Goal: Task Accomplishment & Management: Use online tool/utility

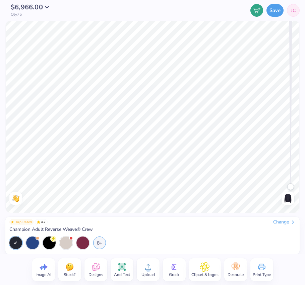
click at [295, 7] on span "JC" at bounding box center [293, 10] width 5 height 7
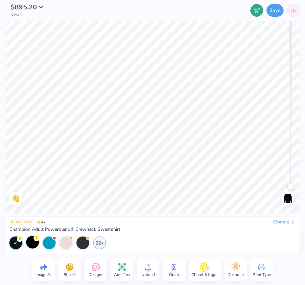
click at [28, 246] on div at bounding box center [32, 242] width 13 height 13
click at [15, 247] on div at bounding box center [15, 243] width 13 height 13
drag, startPoint x: 291, startPoint y: 188, endPoint x: 282, endPoint y: 248, distance: 60.3
click at [284, 248] on div "$895.20 Qty 24 Save JC Image AI Stuck? Designs Add Text Upload Greek Clipart & …" at bounding box center [152, 142] width 305 height 285
click at [292, 10] on span "JC" at bounding box center [293, 10] width 5 height 7
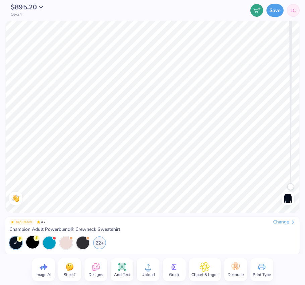
click at [34, 243] on div at bounding box center [32, 242] width 13 height 13
click at [65, 242] on div at bounding box center [66, 242] width 13 height 13
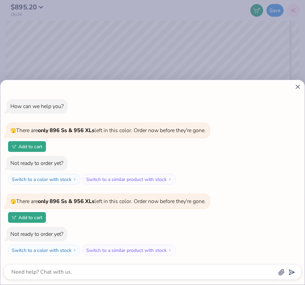
click at [301, 86] on icon at bounding box center [297, 86] width 7 height 7
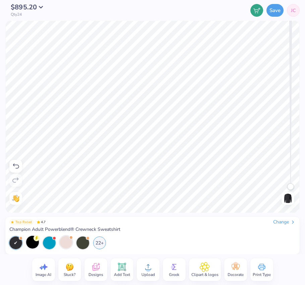
drag, startPoint x: 303, startPoint y: 280, endPoint x: 383, endPoint y: 276, distance: 79.8
click at [304, 276] on html "$895.20 Qty 24 Save JC Image AI Stuck? Designs Add Text Upload Greek Clipart & …" at bounding box center [152, 142] width 305 height 285
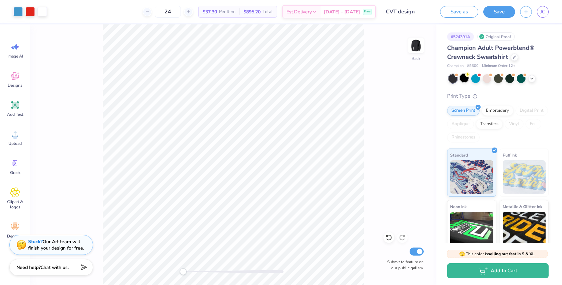
click at [304, 80] on div at bounding box center [464, 78] width 9 height 9
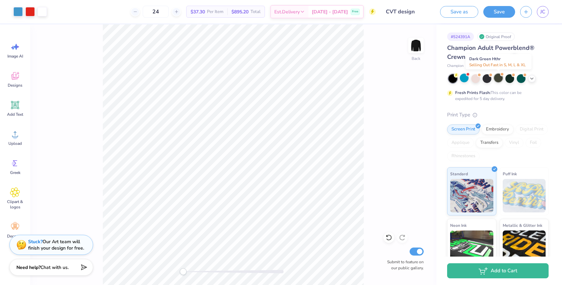
click at [304, 77] on div at bounding box center [498, 78] width 9 height 9
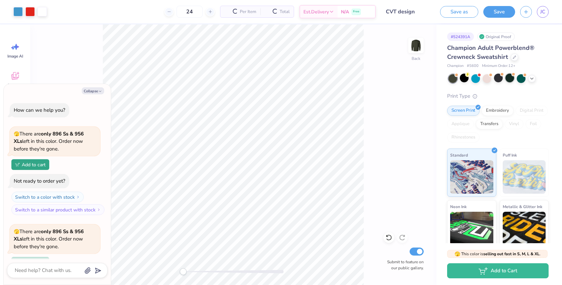
scroll to position [156, 0]
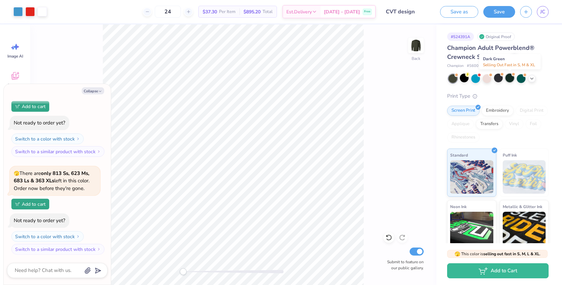
click at [304, 77] on div at bounding box center [509, 78] width 9 height 9
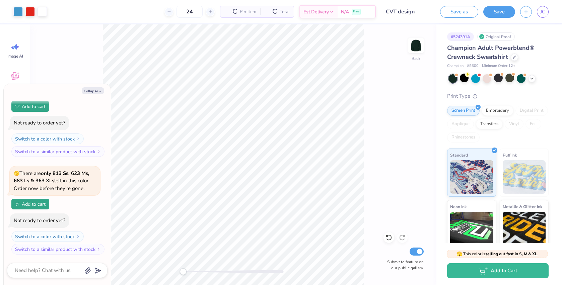
scroll to position [254, 0]
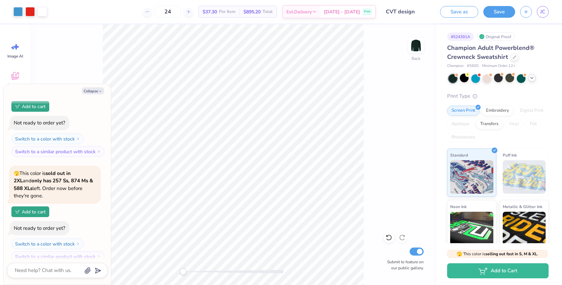
click at [304, 79] on icon at bounding box center [531, 77] width 5 height 5
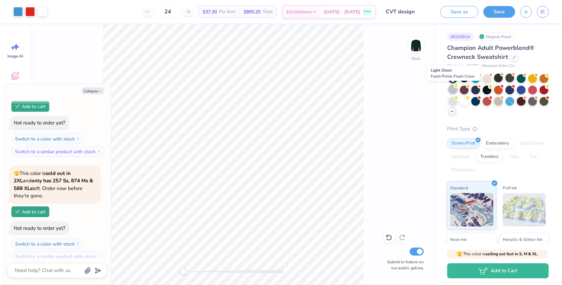
click at [304, 91] on div at bounding box center [452, 89] width 9 height 9
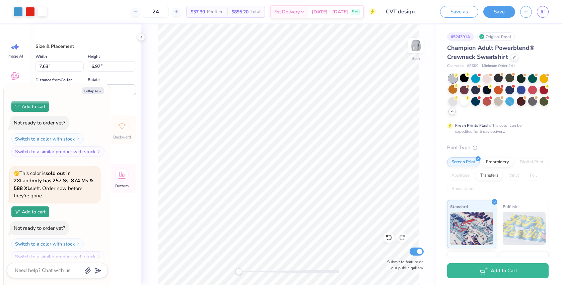
type textarea "x"
type input "7.29"
type input "6.66"
type input "4.59"
type textarea "x"
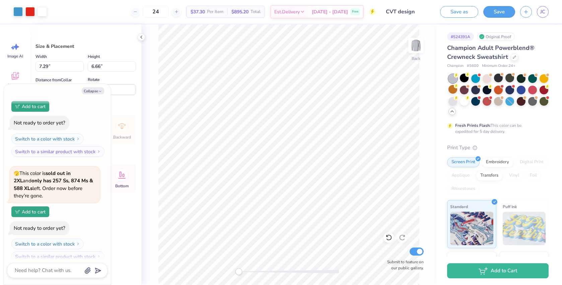
type input "4.11"
type textarea "x"
type input "4.81"
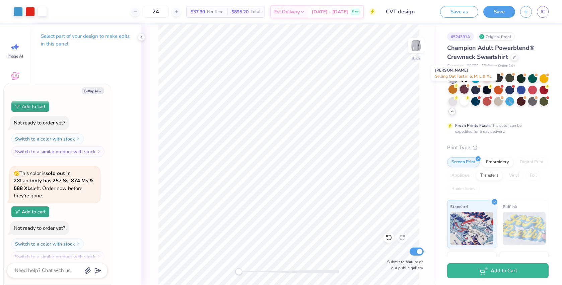
click at [304, 91] on div at bounding box center [464, 89] width 9 height 9
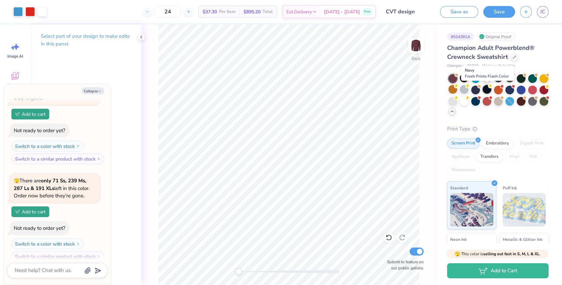
click at [304, 91] on div at bounding box center [486, 89] width 9 height 9
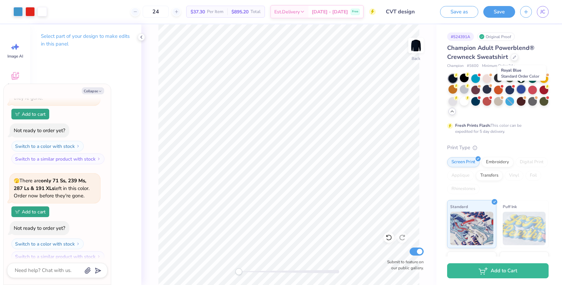
click at [304, 91] on div at bounding box center [521, 89] width 9 height 9
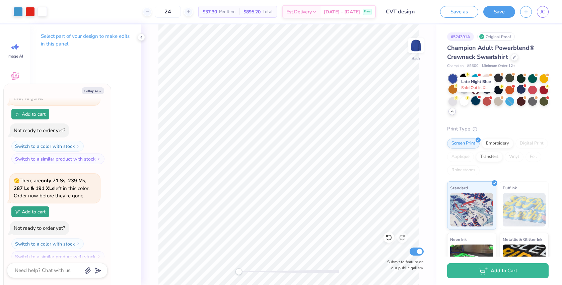
click at [304, 102] on div at bounding box center [475, 100] width 9 height 9
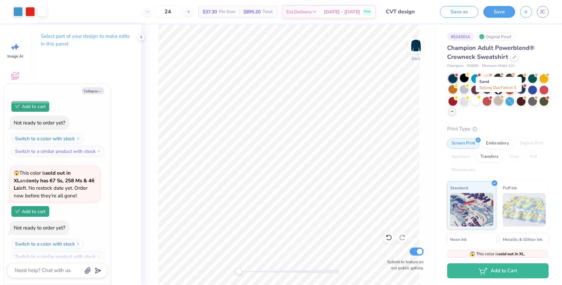
click at [304, 102] on div at bounding box center [498, 100] width 9 height 9
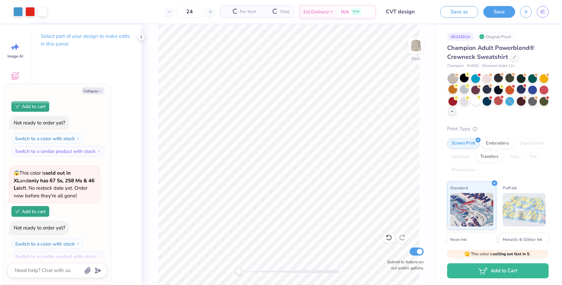
scroll to position [555, 0]
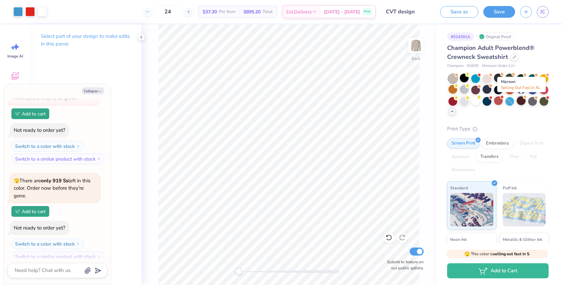
click at [304, 103] on div at bounding box center [521, 100] width 9 height 9
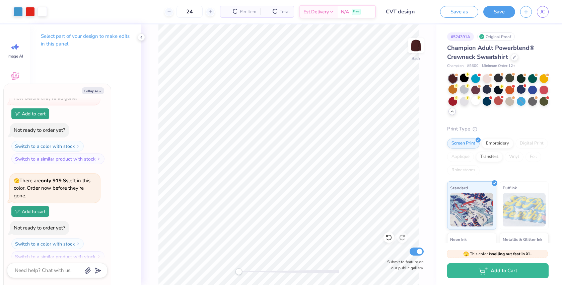
scroll to position [652, 0]
click at [304, 102] on div at bounding box center [543, 100] width 9 height 9
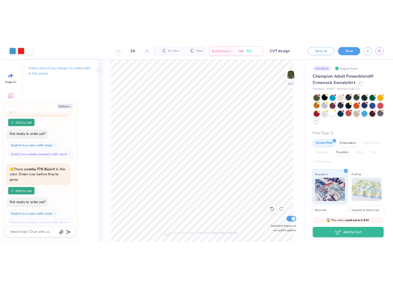
scroll to position [758, 0]
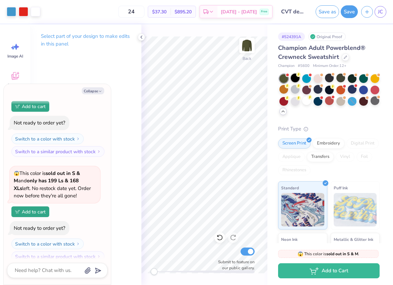
click at [296, 78] on div at bounding box center [295, 78] width 9 height 9
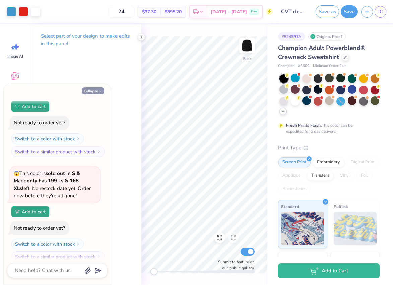
click at [98, 92] on icon "button" at bounding box center [100, 91] width 4 height 4
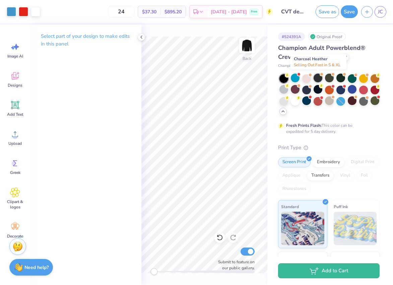
click at [304, 77] on div at bounding box center [317, 78] width 9 height 9
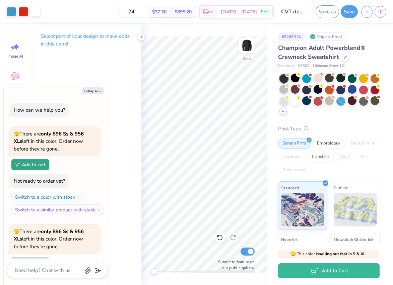
scroll to position [855, 0]
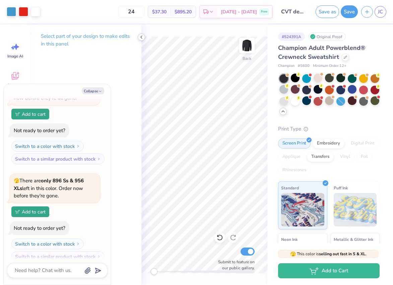
click at [144, 37] on div at bounding box center [141, 36] width 7 height 7
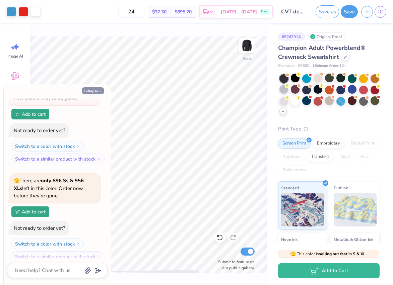
click at [96, 89] on button "Collapse" at bounding box center [93, 90] width 22 height 7
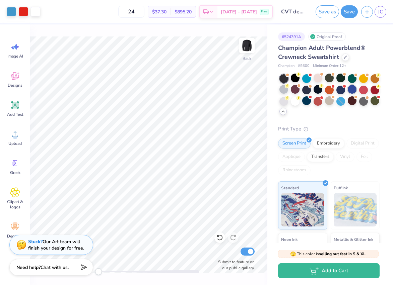
click at [304, 90] on div at bounding box center [351, 89] width 9 height 9
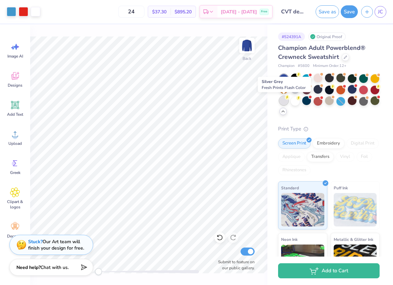
click at [283, 100] on div at bounding box center [283, 100] width 9 height 9
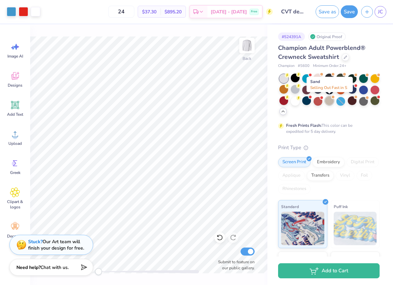
click at [304, 102] on div at bounding box center [329, 100] width 9 height 9
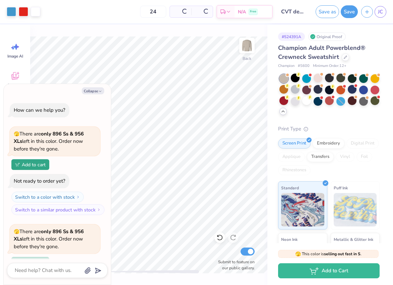
scroll to position [953, 0]
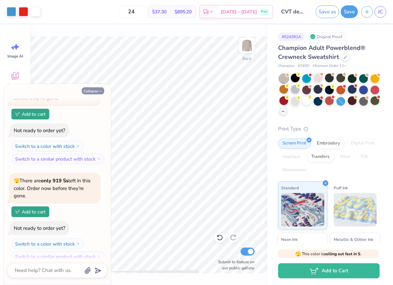
click at [100, 90] on icon "button" at bounding box center [100, 91] width 4 height 4
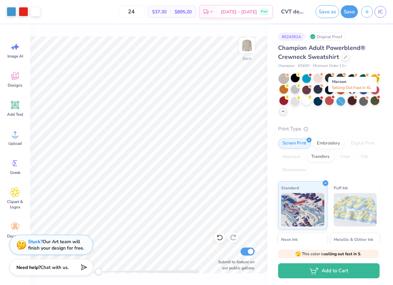
click at [304, 103] on div at bounding box center [351, 100] width 9 height 9
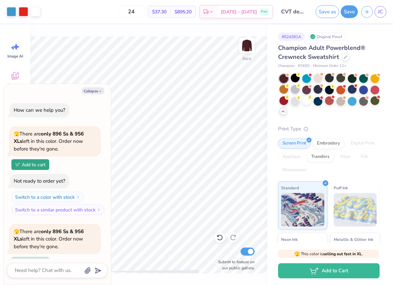
scroll to position [1051, 0]
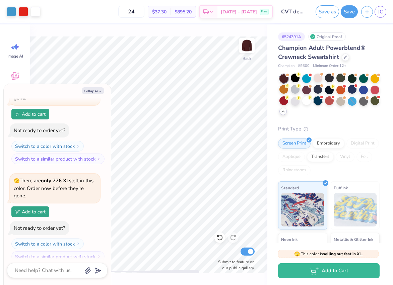
click at [304, 101] on div at bounding box center [317, 100] width 9 height 9
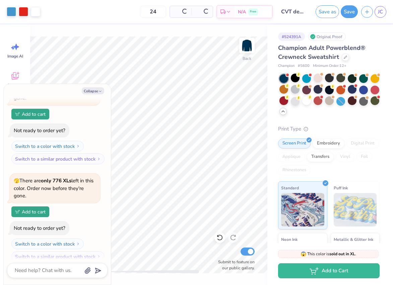
scroll to position [1156, 0]
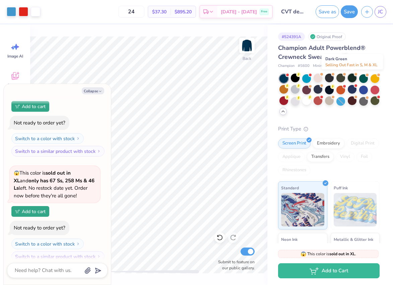
click at [304, 79] on div at bounding box center [351, 78] width 9 height 9
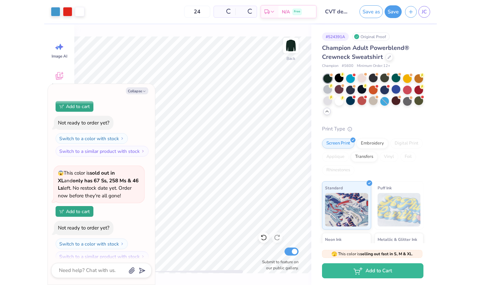
scroll to position [1254, 0]
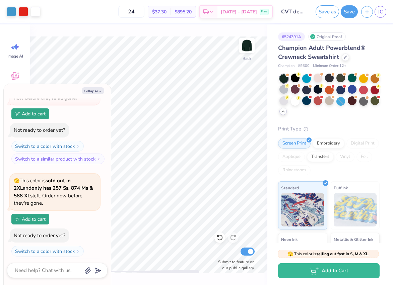
click at [304, 60] on div "Champion Adult Powerblend® Crewneck Sweatshirt" at bounding box center [328, 53] width 101 height 18
click at [304, 59] on div at bounding box center [344, 56] width 7 height 7
type textarea "x"
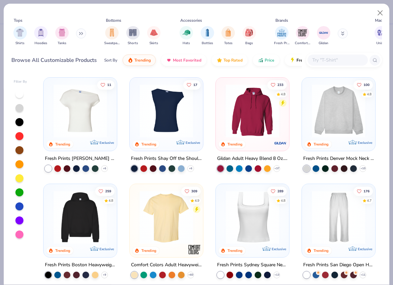
click at [304, 59] on input "text" at bounding box center [337, 60] width 52 height 8
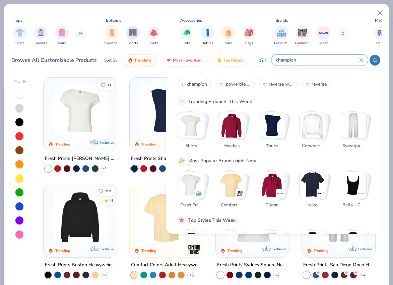
type input "champion"
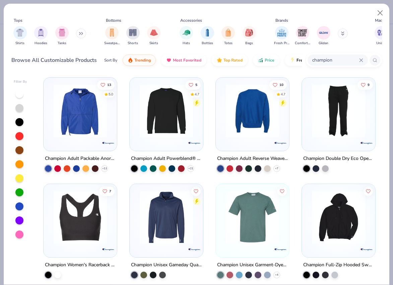
click at [255, 119] on img at bounding box center [252, 110] width 60 height 53
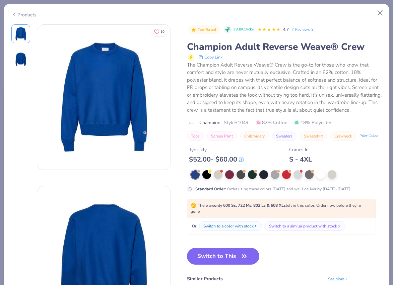
click at [241, 256] on icon "button" at bounding box center [243, 256] width 9 height 9
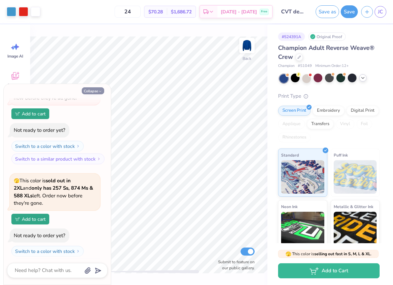
click at [97, 93] on button "Collapse" at bounding box center [93, 90] width 22 height 7
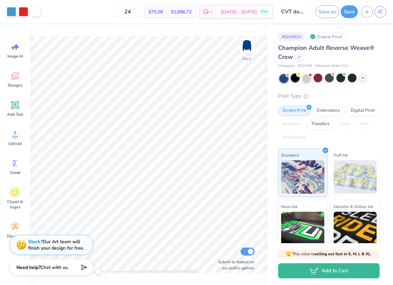
click at [294, 76] on div at bounding box center [295, 78] width 9 height 9
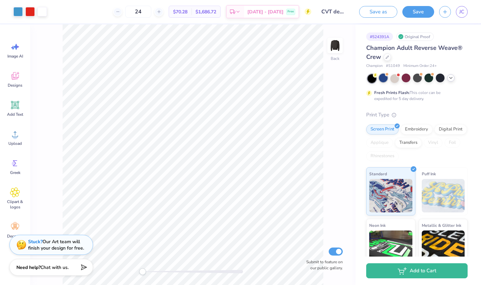
click at [304, 78] on div at bounding box center [383, 78] width 9 height 9
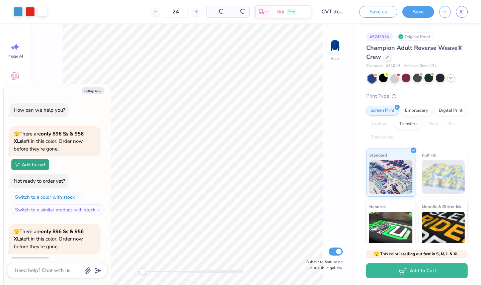
scroll to position [1352, 0]
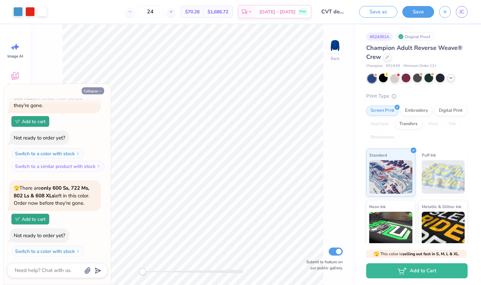
click at [101, 90] on icon "button" at bounding box center [100, 91] width 4 height 4
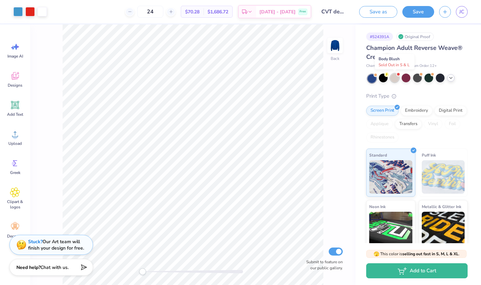
click at [304, 77] on div at bounding box center [394, 78] width 9 height 9
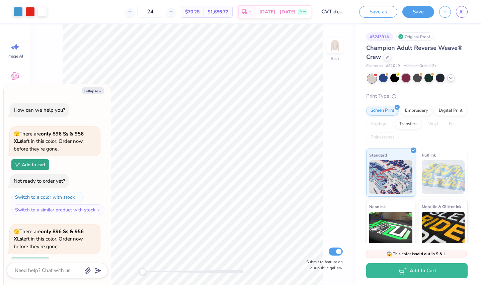
scroll to position [1457, 0]
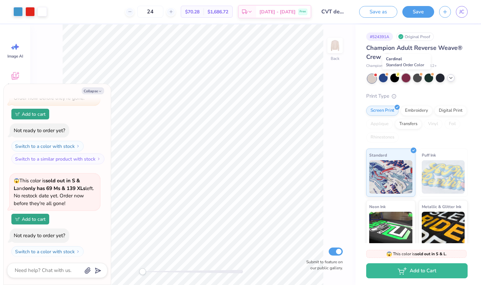
click at [304, 77] on div at bounding box center [406, 78] width 9 height 9
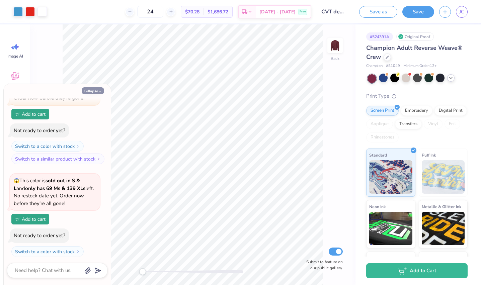
click at [93, 93] on button "Collapse" at bounding box center [93, 90] width 22 height 7
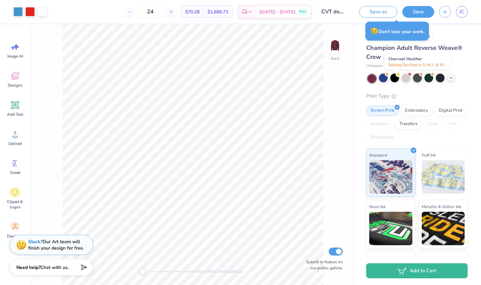
click at [304, 79] on div at bounding box center [417, 78] width 9 height 9
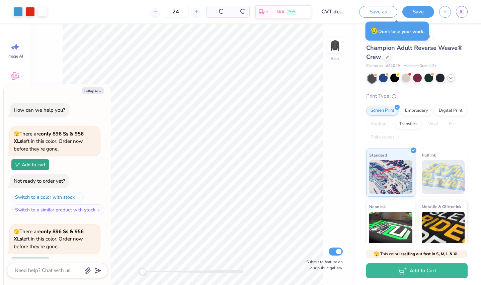
scroll to position [1555, 0]
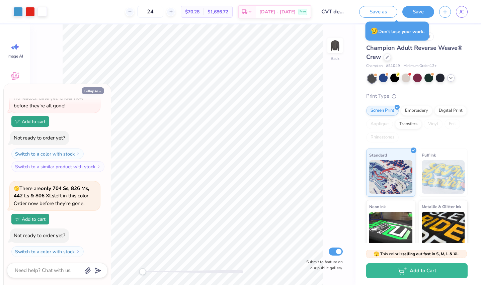
click at [92, 91] on button "Collapse" at bounding box center [93, 90] width 22 height 7
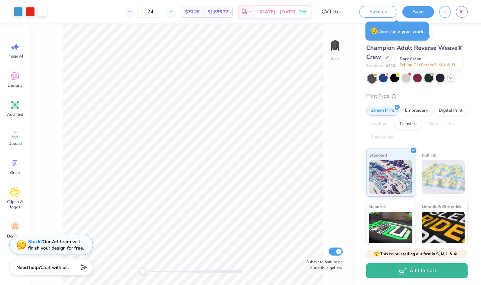
click at [304, 78] on div at bounding box center [428, 78] width 9 height 9
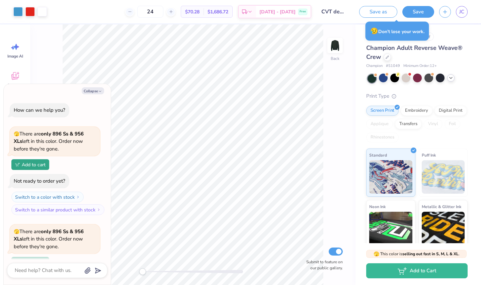
scroll to position [1660, 0]
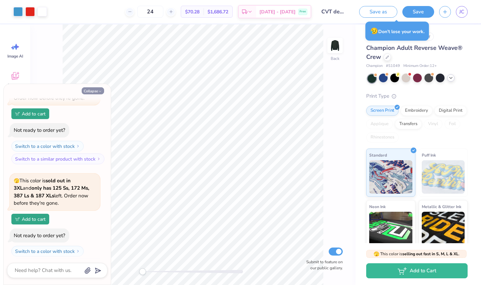
click at [93, 89] on button "Collapse" at bounding box center [93, 90] width 22 height 7
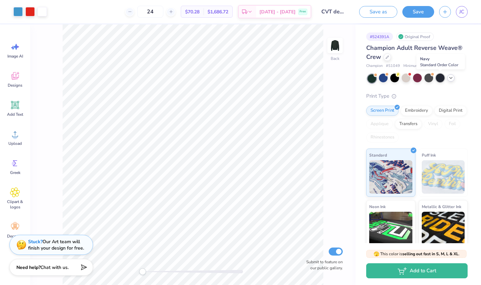
click at [304, 81] on div at bounding box center [440, 78] width 9 height 9
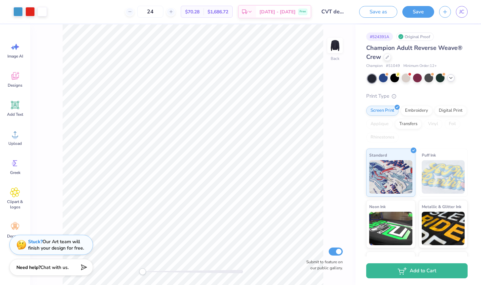
click at [304, 79] on icon at bounding box center [450, 77] width 5 height 5
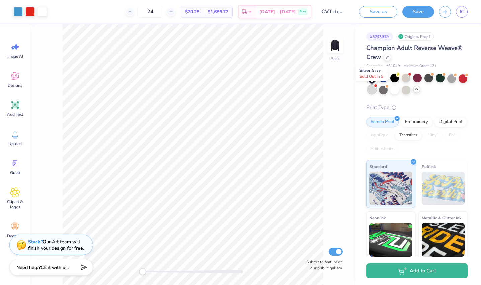
click at [304, 91] on div at bounding box center [372, 89] width 9 height 9
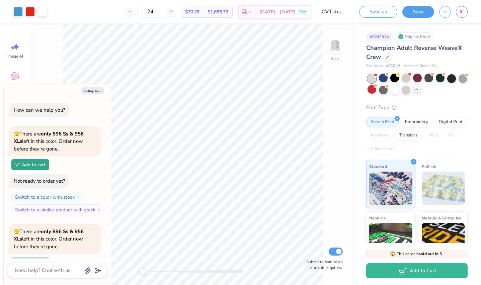
scroll to position [1765, 0]
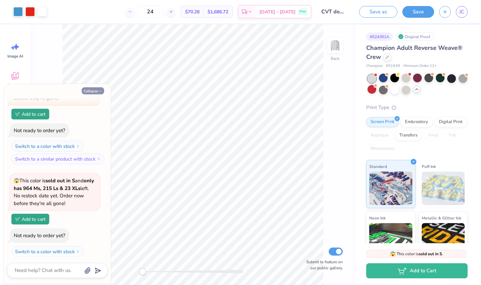
click at [96, 93] on button "Collapse" at bounding box center [93, 90] width 22 height 7
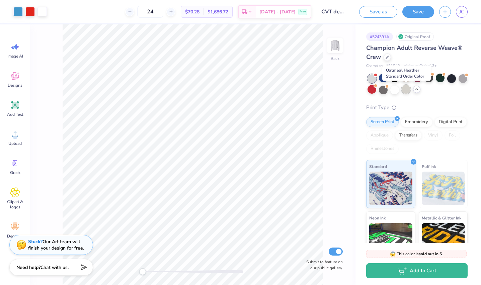
click at [304, 89] on div at bounding box center [406, 89] width 9 height 9
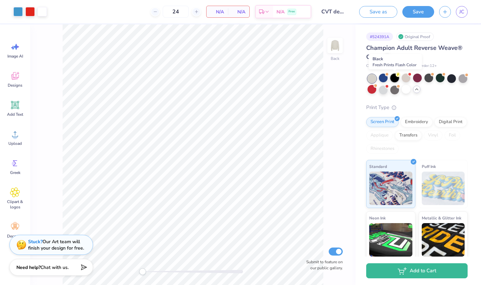
click at [304, 80] on div at bounding box center [394, 78] width 9 height 9
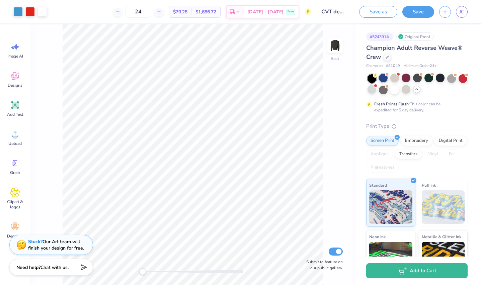
click at [304, 80] on div at bounding box center [383, 78] width 9 height 9
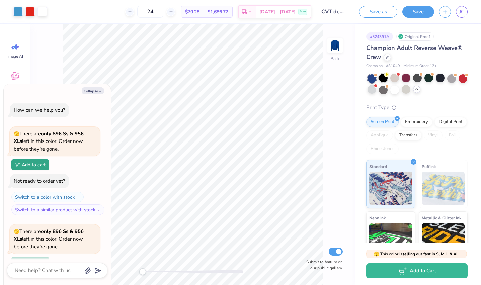
scroll to position [1863, 0]
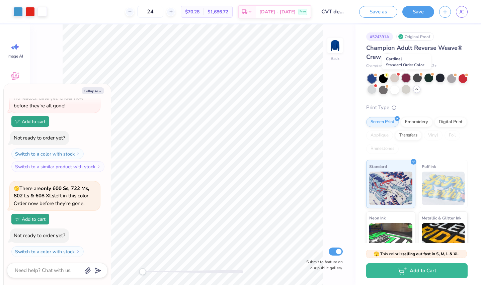
click at [304, 78] on div at bounding box center [406, 78] width 9 height 9
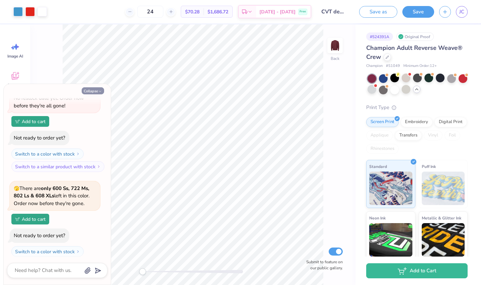
click at [97, 91] on button "Collapse" at bounding box center [93, 90] width 22 height 7
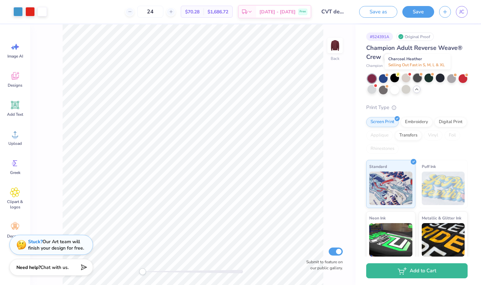
click at [304, 79] on div at bounding box center [417, 78] width 9 height 9
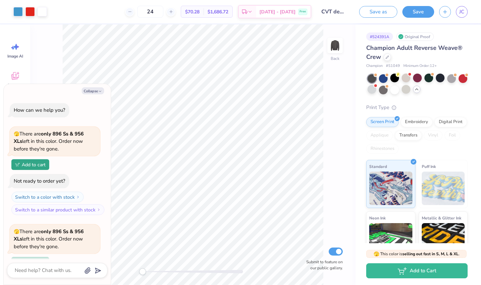
scroll to position [1961, 0]
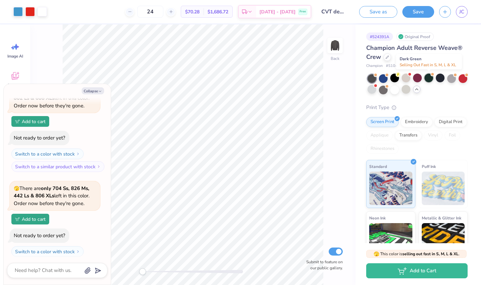
click at [304, 78] on div at bounding box center [428, 78] width 9 height 9
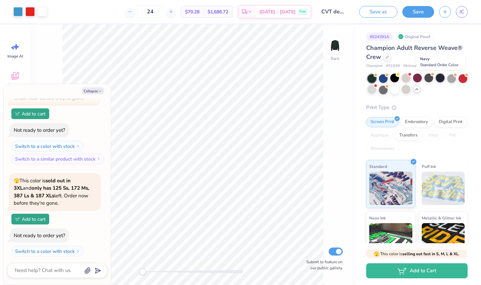
click at [304, 79] on div at bounding box center [440, 78] width 9 height 9
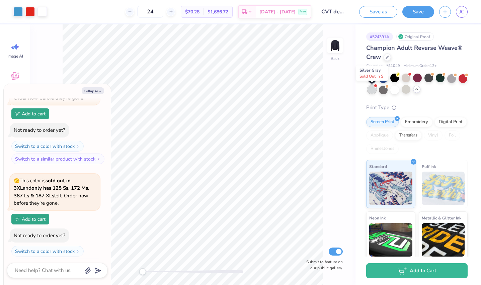
click at [304, 90] on div at bounding box center [372, 89] width 9 height 9
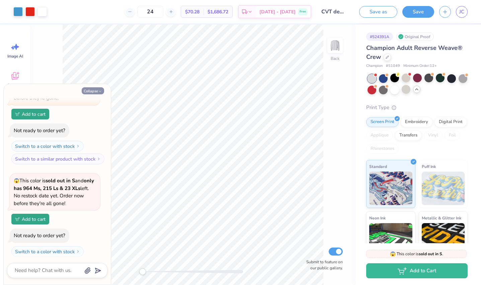
click at [90, 93] on button "Collapse" at bounding box center [93, 90] width 22 height 7
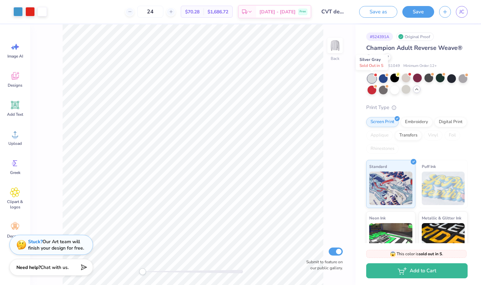
click at [304, 78] on div at bounding box center [372, 78] width 9 height 9
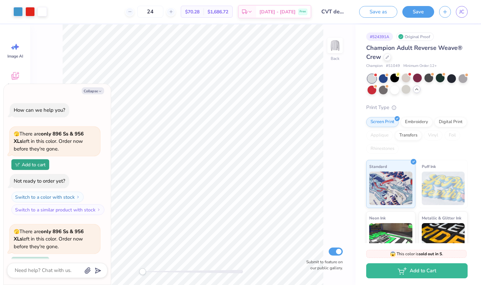
scroll to position [2277, 0]
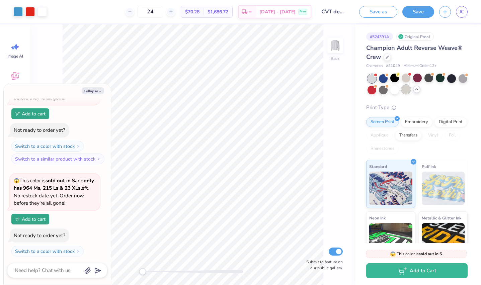
click at [304, 92] on div at bounding box center [406, 89] width 9 height 9
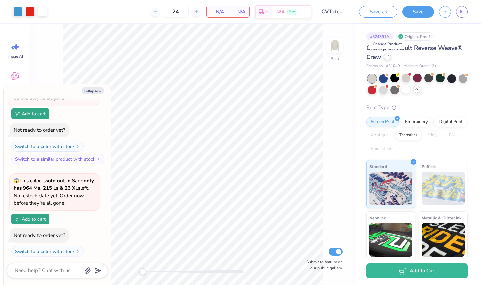
click at [304, 58] on icon at bounding box center [387, 56] width 3 height 3
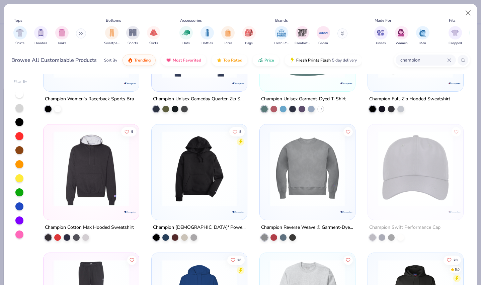
scroll to position [212, 0]
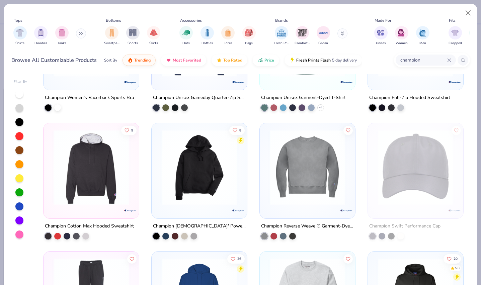
click at [93, 169] on img at bounding box center [91, 167] width 82 height 75
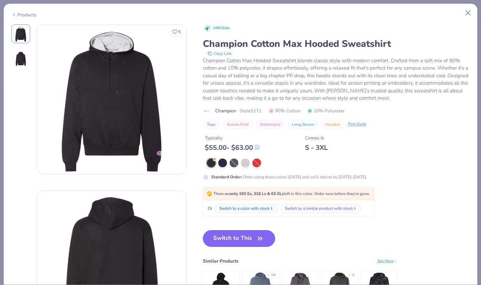
click at [226, 235] on button "Switch to This" at bounding box center [239, 238] width 73 height 17
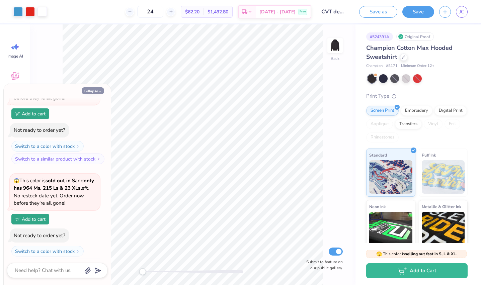
click at [98, 88] on button "Collapse" at bounding box center [93, 90] width 22 height 7
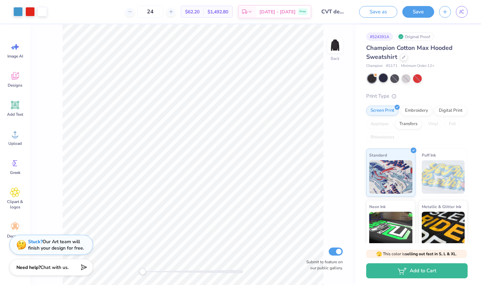
click at [304, 80] on div at bounding box center [383, 78] width 9 height 9
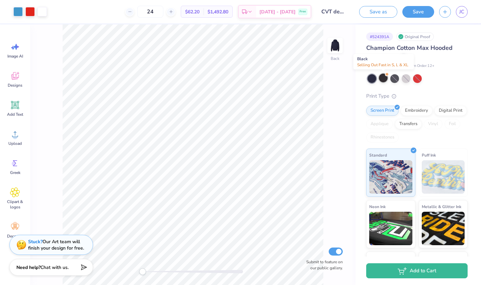
click at [304, 80] on div at bounding box center [383, 78] width 9 height 9
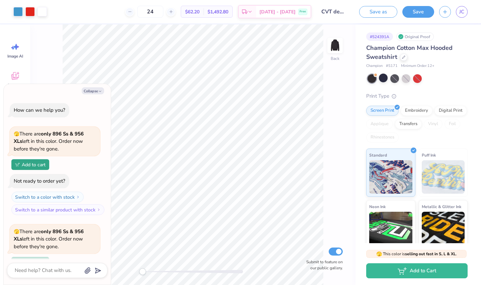
scroll to position [2374, 0]
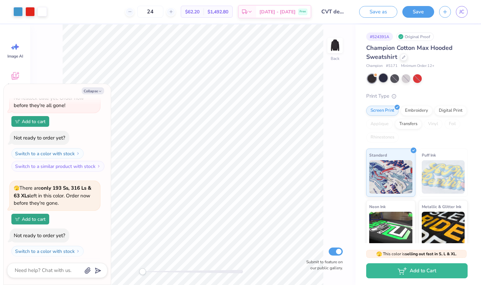
click at [304, 80] on div at bounding box center [383, 78] width 9 height 9
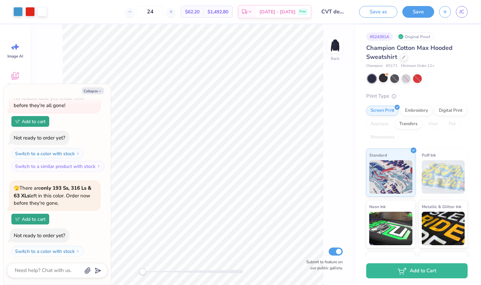
click at [304, 61] on div "Champion Cotton Max Hooded Sweatshirt" at bounding box center [416, 53] width 101 height 18
click at [304, 59] on div at bounding box center [403, 56] width 7 height 7
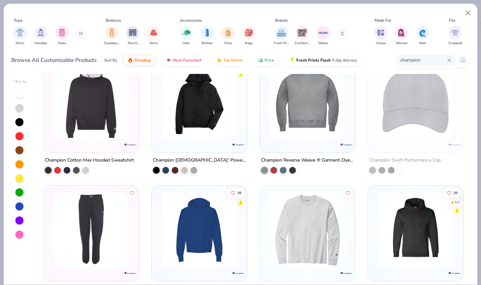
scroll to position [290, 0]
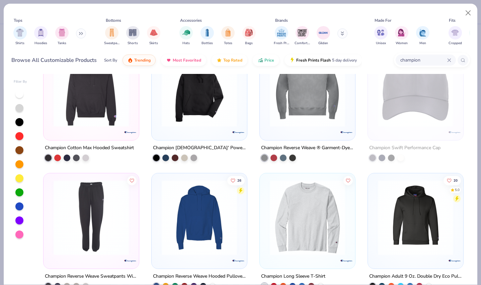
click at [197, 98] on img at bounding box center [199, 89] width 82 height 75
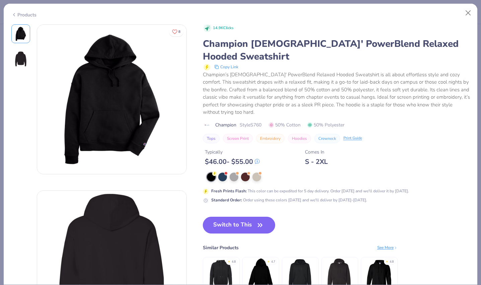
click at [252, 217] on button "Switch to This" at bounding box center [239, 225] width 73 height 17
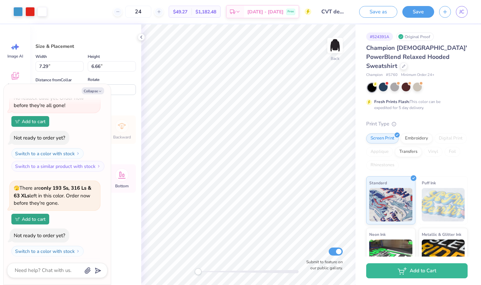
type textarea "x"
type input "5.43"
type input "4.96"
type input "5.48"
type textarea "x"
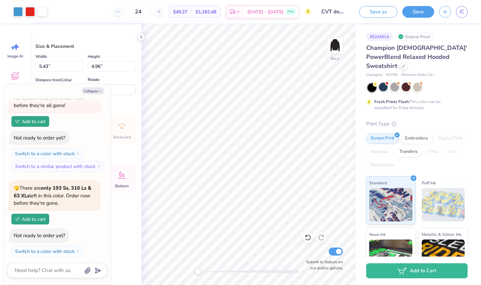
type input "6.79"
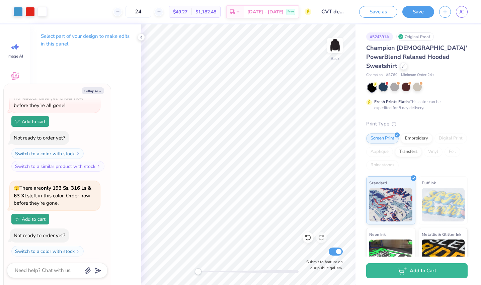
click at [304, 83] on div at bounding box center [383, 87] width 9 height 9
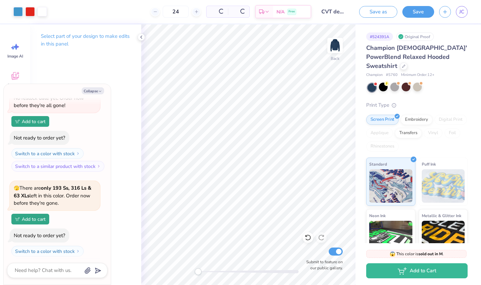
scroll to position [2480, 0]
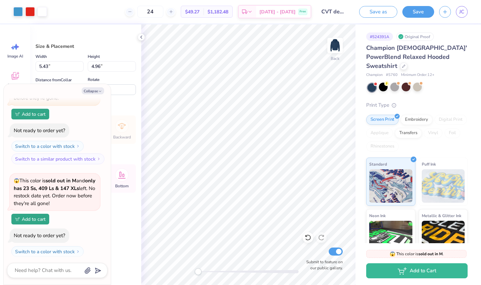
type textarea "x"
type input "6.96"
type input "6.36"
type input "5.39"
type textarea "x"
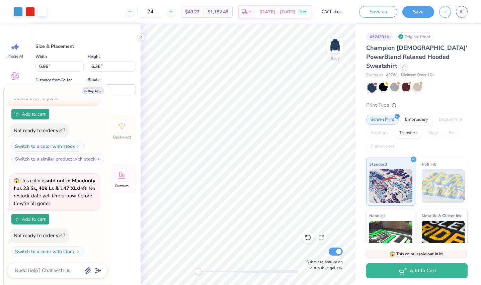
type input "4.52"
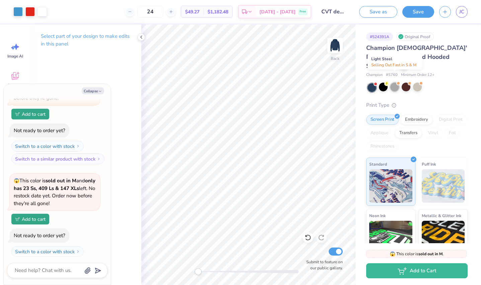
click at [304, 83] on div at bounding box center [394, 87] width 9 height 9
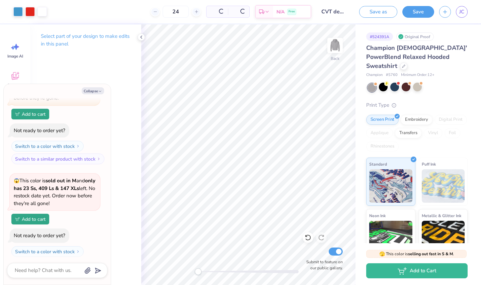
scroll to position [2577, 0]
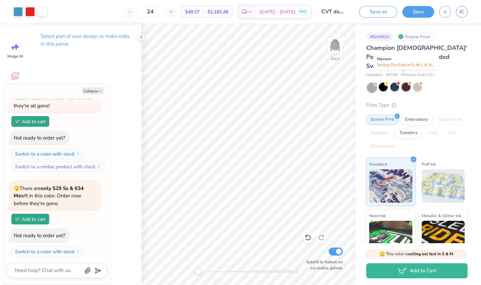
click at [304, 83] on div at bounding box center [406, 87] width 9 height 9
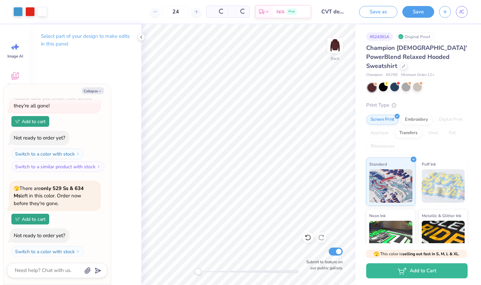
scroll to position [2675, 0]
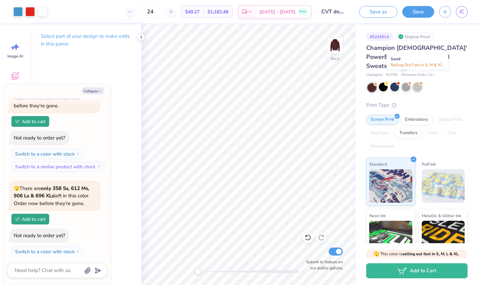
click at [304, 83] on div at bounding box center [417, 87] width 9 height 9
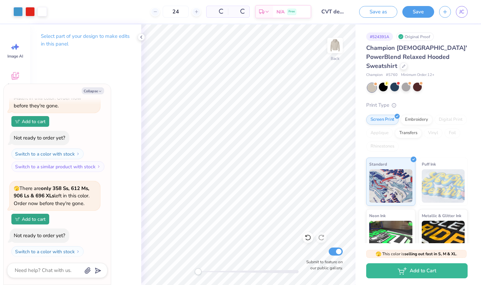
scroll to position [2773, 0]
click at [304, 114] on div "Embroidery" at bounding box center [417, 119] width 32 height 10
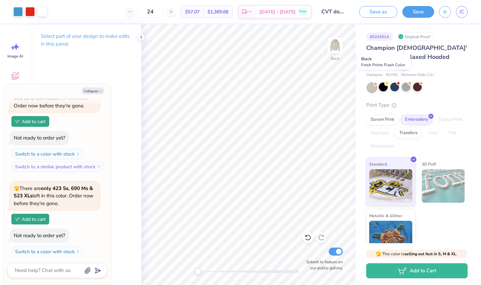
click at [304, 83] on div at bounding box center [383, 87] width 9 height 9
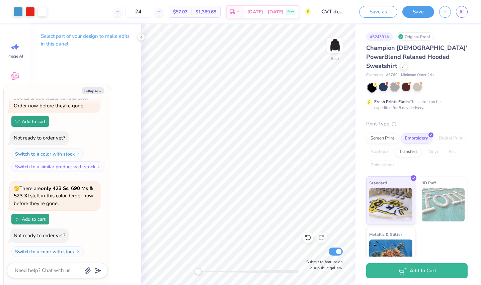
click at [304, 83] on div at bounding box center [394, 87] width 9 height 9
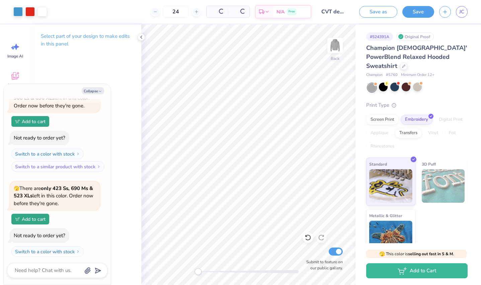
scroll to position [2871, 0]
click at [304, 83] on div at bounding box center [418, 87] width 100 height 9
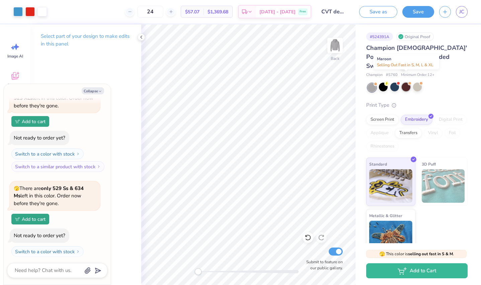
click at [304, 83] on div at bounding box center [406, 87] width 9 height 9
click at [304, 83] on div at bounding box center [417, 87] width 9 height 9
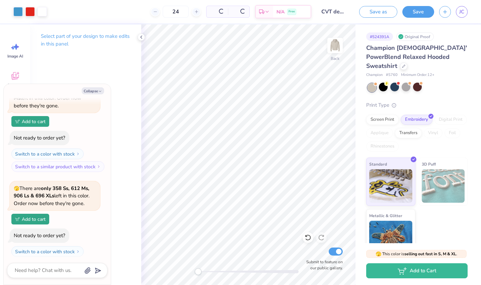
scroll to position [3066, 0]
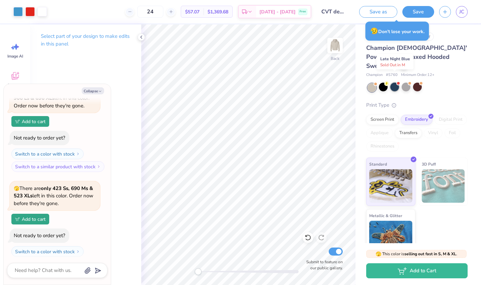
click at [304, 83] on div at bounding box center [394, 87] width 9 height 9
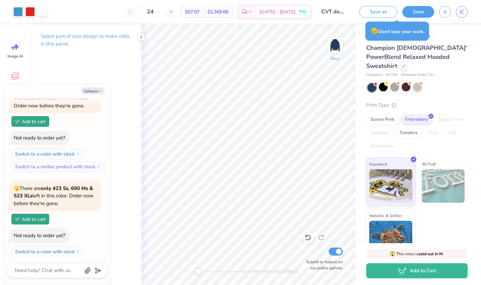
scroll to position [3171, 0]
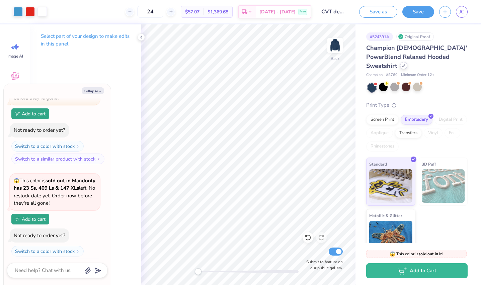
click at [304, 64] on icon at bounding box center [403, 65] width 3 height 3
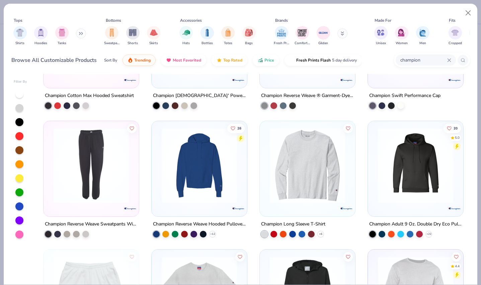
scroll to position [341, 0]
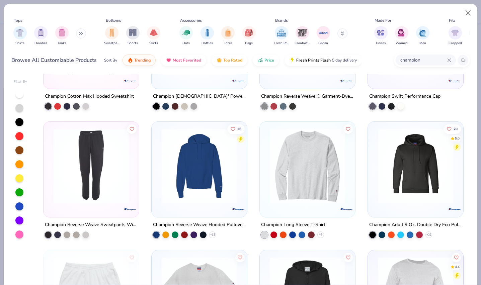
click at [210, 187] on img at bounding box center [199, 166] width 82 height 75
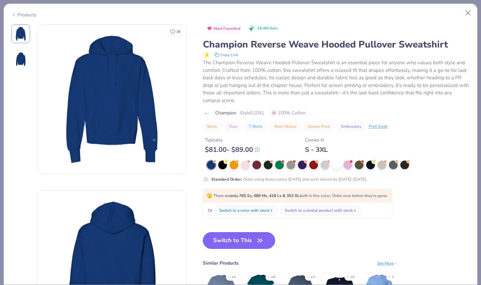
click at [243, 243] on button "Switch to This" at bounding box center [239, 240] width 73 height 17
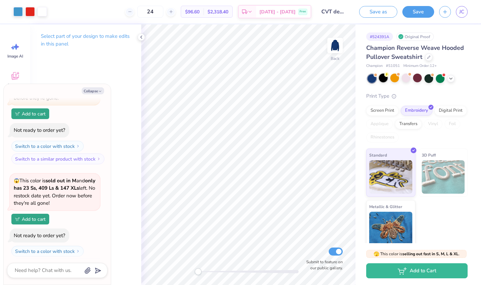
click at [304, 79] on div at bounding box center [383, 78] width 9 height 9
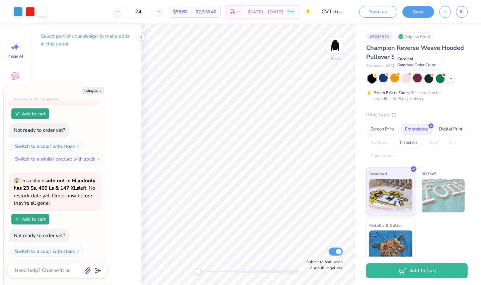
click at [304, 81] on div at bounding box center [417, 78] width 9 height 9
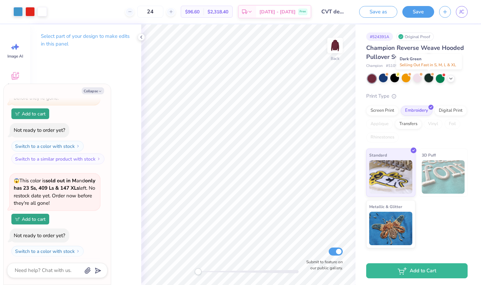
click at [304, 78] on div at bounding box center [428, 78] width 9 height 9
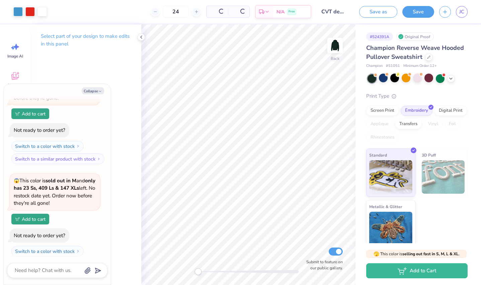
scroll to position [3277, 0]
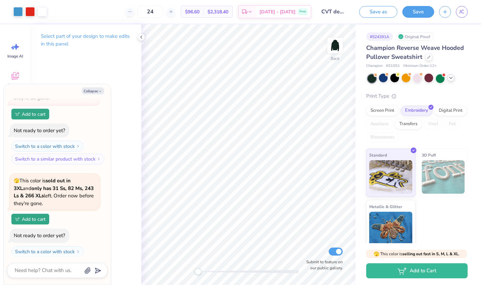
click at [304, 79] on icon at bounding box center [450, 77] width 5 height 5
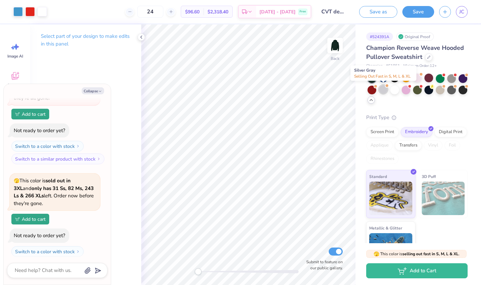
click at [304, 90] on div at bounding box center [383, 89] width 9 height 9
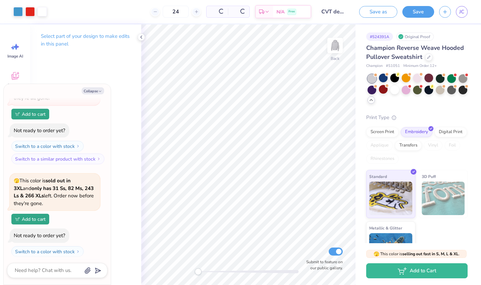
scroll to position [3382, 0]
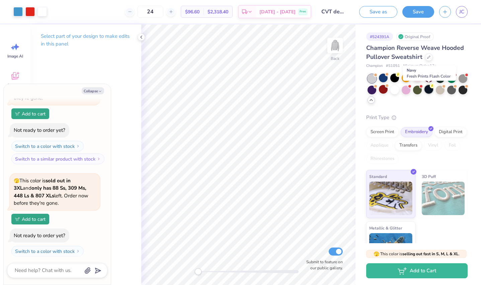
click at [304, 90] on div at bounding box center [428, 89] width 9 height 9
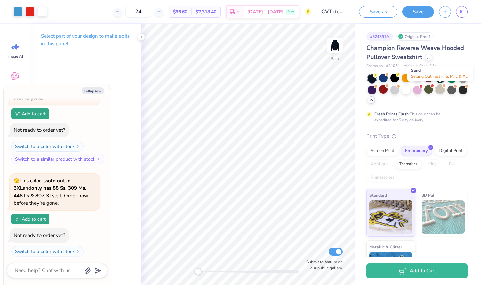
click at [304, 92] on div at bounding box center [440, 89] width 9 height 9
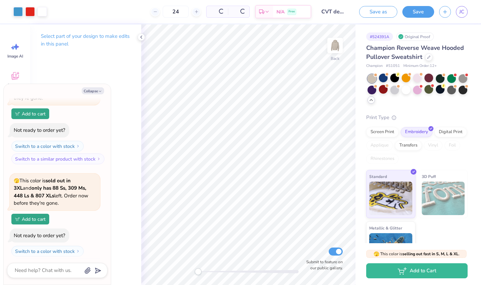
scroll to position [3487, 0]
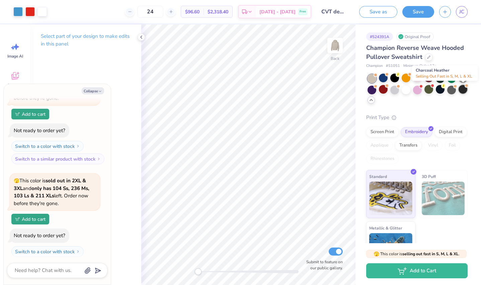
click at [304, 89] on div at bounding box center [463, 89] width 9 height 9
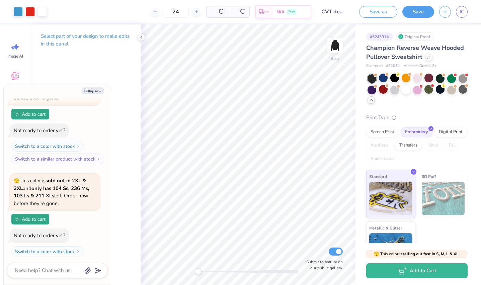
scroll to position [3593, 0]
click at [304, 78] on div at bounding box center [394, 78] width 9 height 9
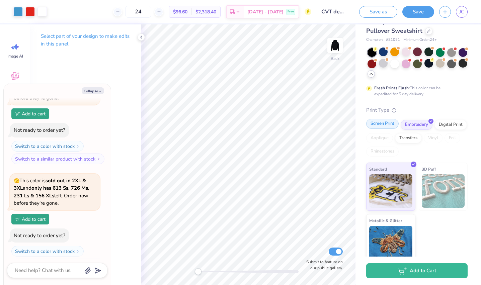
scroll to position [32, 0]
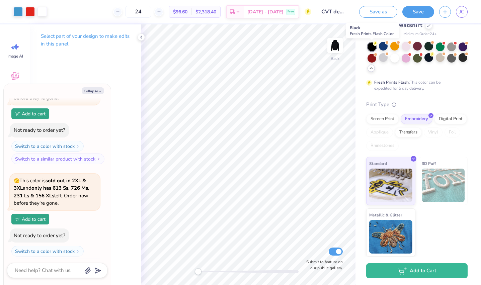
click at [304, 47] on div at bounding box center [372, 47] width 9 height 9
click at [89, 91] on button "Collapse" at bounding box center [93, 90] width 22 height 7
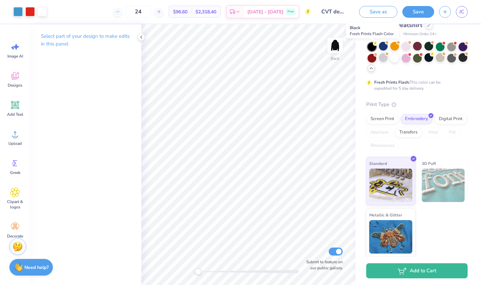
click at [304, 47] on div at bounding box center [372, 47] width 9 height 9
click at [304, 44] on div at bounding box center [383, 46] width 9 height 9
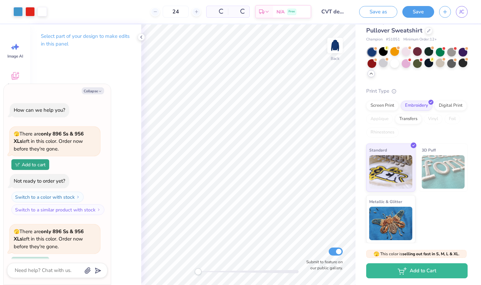
scroll to position [3690, 0]
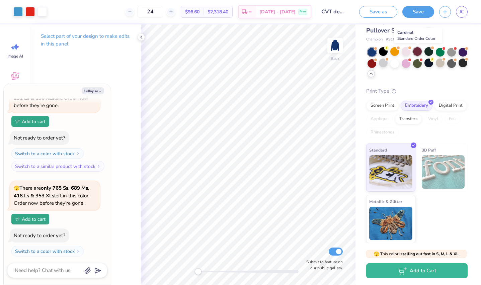
click at [304, 54] on div at bounding box center [417, 51] width 9 height 9
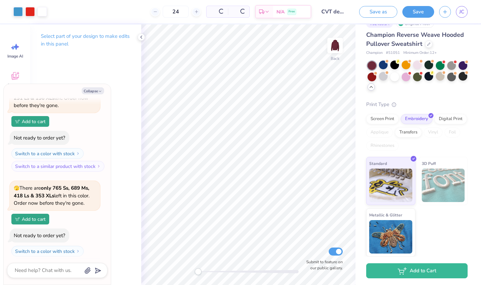
scroll to position [13, 0]
click at [95, 92] on button "Collapse" at bounding box center [93, 90] width 22 height 7
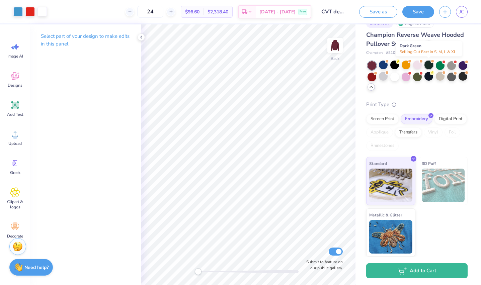
click at [304, 67] on div at bounding box center [428, 65] width 9 height 9
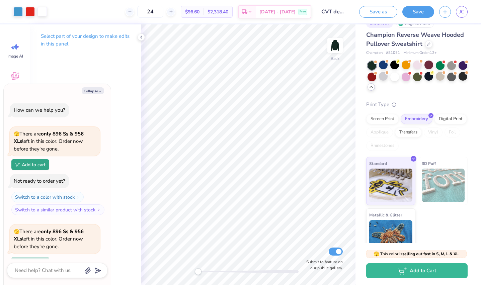
scroll to position [3795, 0]
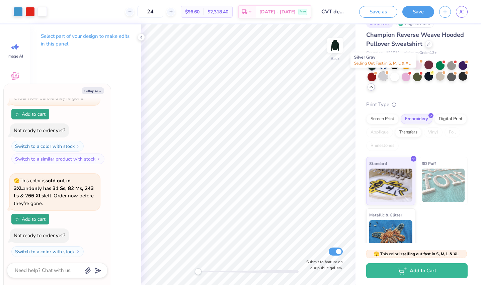
click at [304, 77] on div at bounding box center [383, 76] width 9 height 9
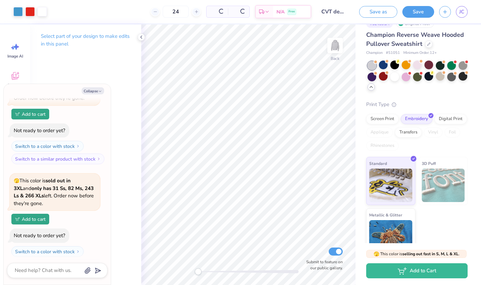
scroll to position [3901, 0]
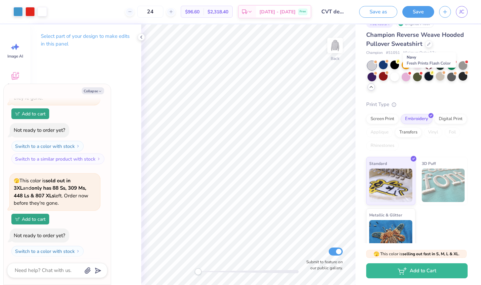
click at [304, 78] on div at bounding box center [428, 76] width 9 height 9
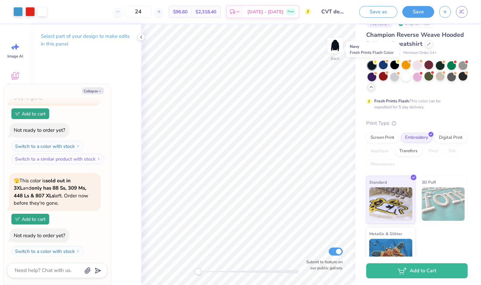
click at [304, 63] on icon at bounding box center [375, 62] width 5 height 5
click at [304, 76] on div at bounding box center [440, 76] width 9 height 9
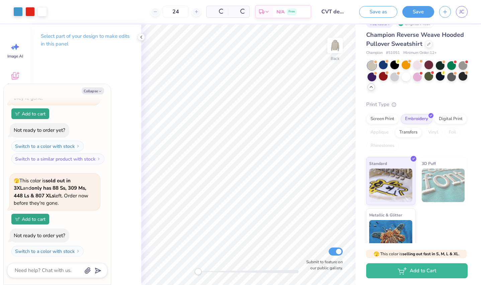
scroll to position [4006, 0]
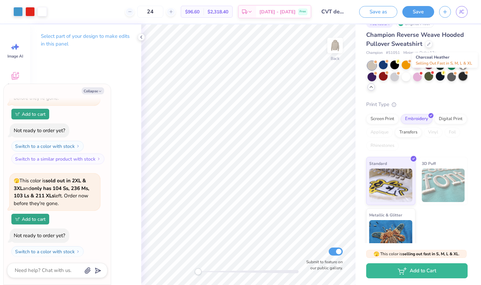
click at [304, 79] on div at bounding box center [463, 76] width 9 height 9
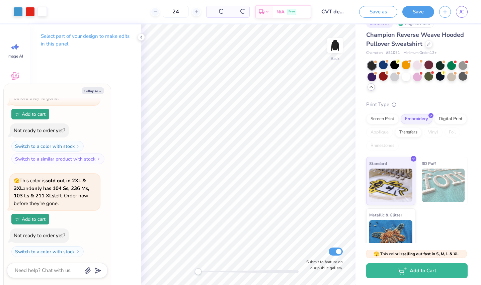
scroll to position [4111, 0]
click at [96, 91] on button "Collapse" at bounding box center [93, 90] width 22 height 7
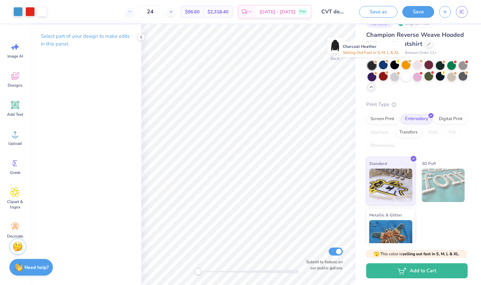
click at [304, 65] on div at bounding box center [372, 65] width 9 height 9
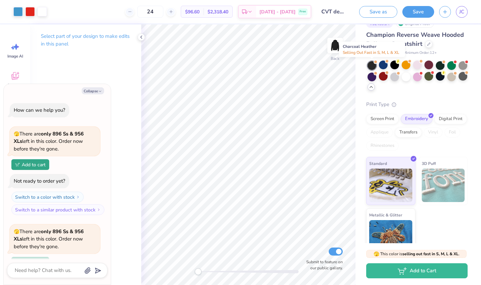
scroll to position [4217, 0]
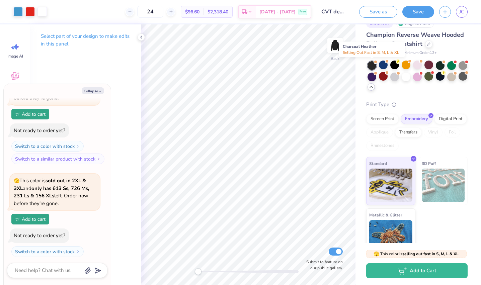
click at [304, 65] on div at bounding box center [372, 65] width 9 height 9
click at [98, 87] on div "Collapse How can we help you? 🫣 There are only 896 Ss & 956 XLs left in this co…" at bounding box center [57, 184] width 107 height 201
click at [98, 89] on button "Collapse" at bounding box center [93, 90] width 22 height 7
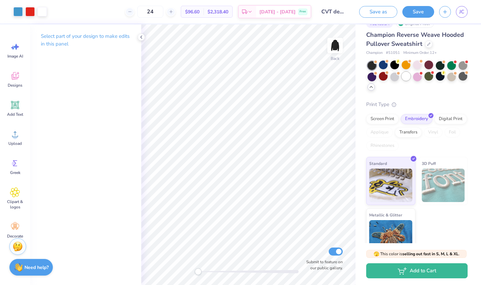
click at [304, 80] on div at bounding box center [406, 76] width 9 height 9
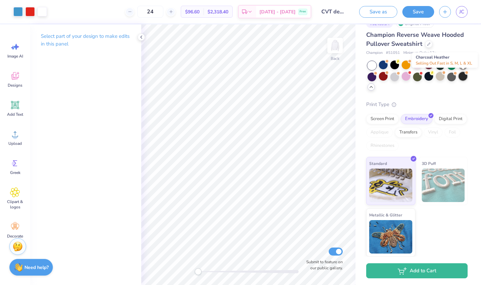
click at [304, 75] on div at bounding box center [463, 76] width 9 height 9
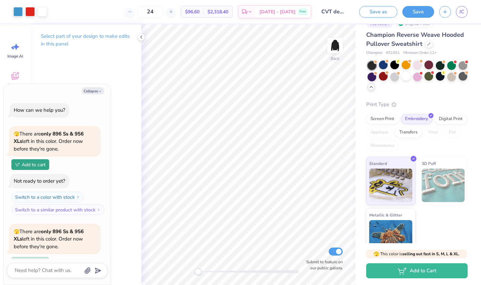
scroll to position [4427, 0]
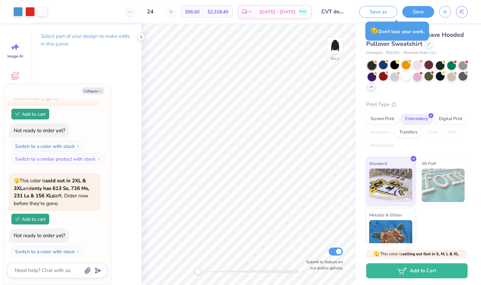
type textarea "x"
